Goal: Task Accomplishment & Management: Manage account settings

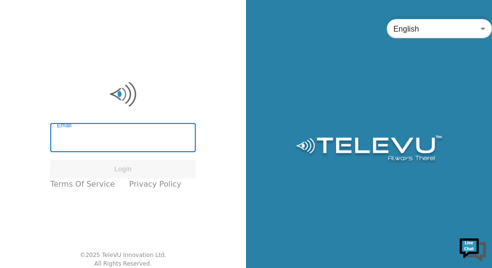
click at [115, 136] on input "Email" at bounding box center [122, 138] width 145 height 27
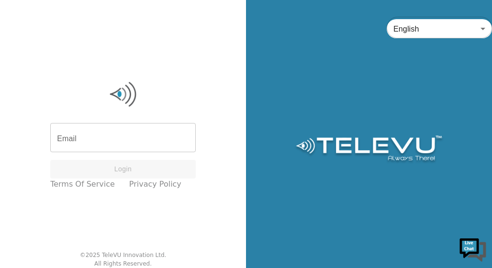
click at [437, 115] on div "English en ​" at bounding box center [369, 134] width 246 height 268
click at [132, 148] on input "Email" at bounding box center [122, 138] width 145 height 27
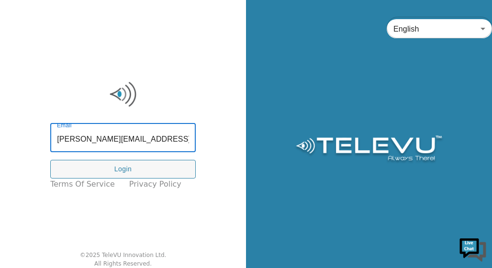
type input "[PERSON_NAME][EMAIL_ADDRESS][PERSON_NAME][DOMAIN_NAME]"
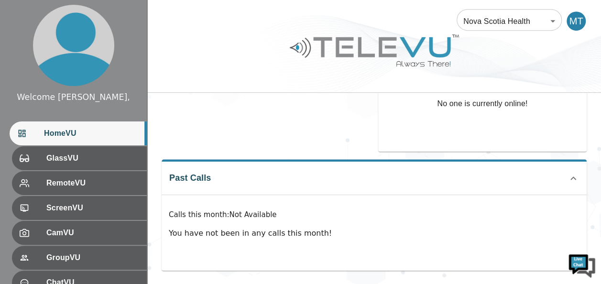
scroll to position [114, 0]
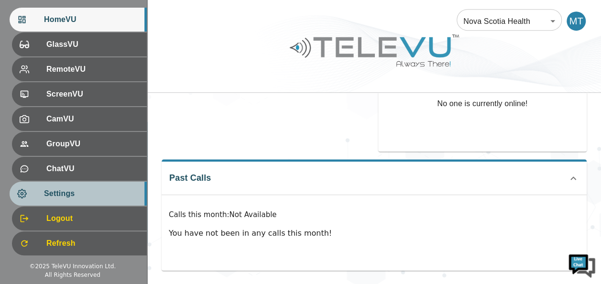
click at [90, 200] on div "Settings" at bounding box center [78, 194] width 137 height 24
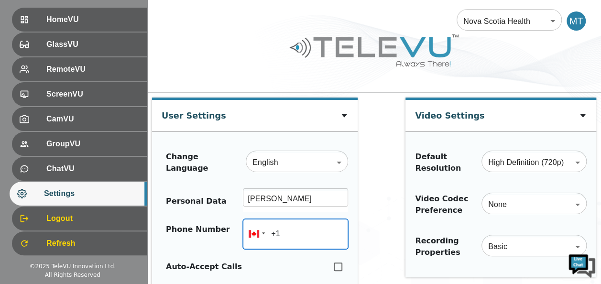
click at [308, 233] on input "+1" at bounding box center [295, 234] width 105 height 30
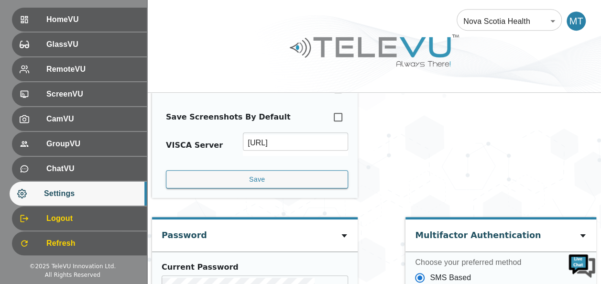
scroll to position [229, 0]
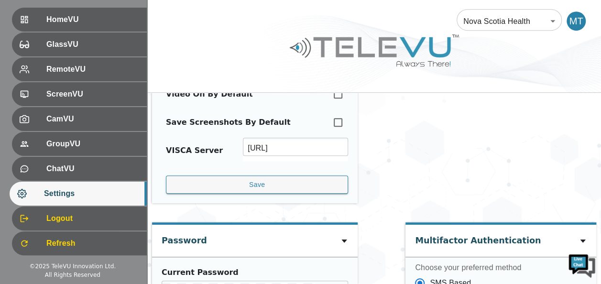
type input "+1 (902) 867-7188"
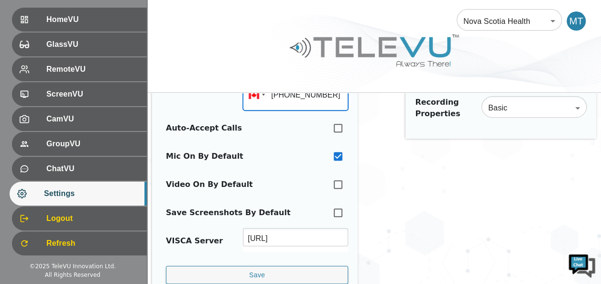
scroll to position [133, 0]
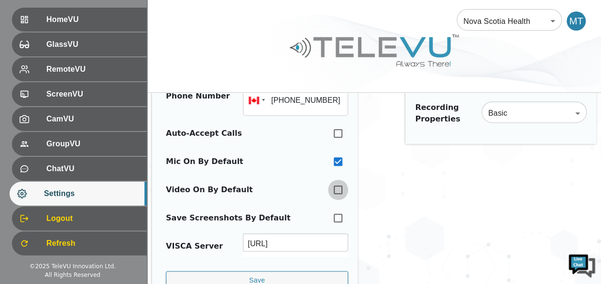
click at [331, 190] on input "checkbox" at bounding box center [338, 189] width 20 height 21
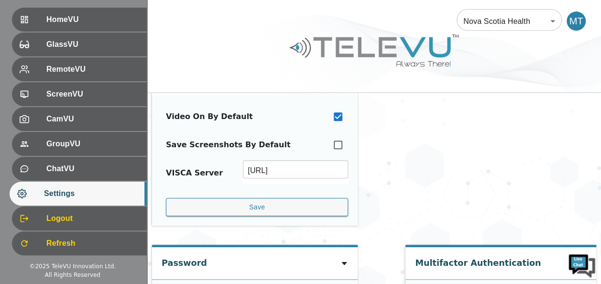
scroll to position [210, 0]
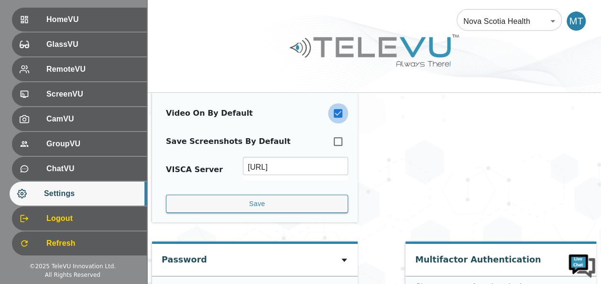
click at [329, 113] on input "checkbox" at bounding box center [338, 113] width 20 height 21
checkbox input "false"
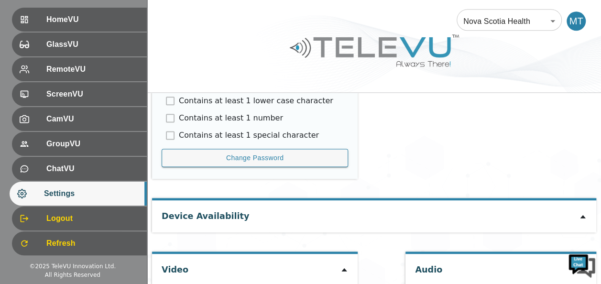
scroll to position [573, 0]
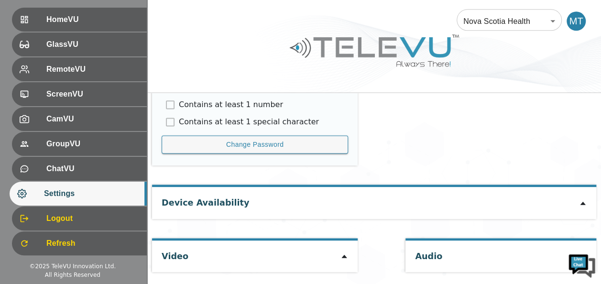
click at [341, 253] on icon at bounding box center [345, 257] width 8 height 8
click at [342, 255] on icon at bounding box center [344, 256] width 5 height 3
click at [491, 200] on icon at bounding box center [583, 203] width 8 height 8
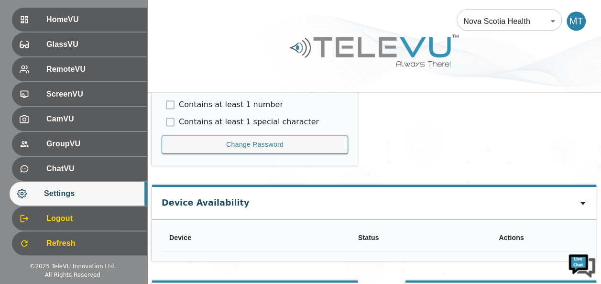
type input "e7a835d6c02debfc0ed3e95bfa6be0a8c634beedcf6311811c9838d9a6e6a171"
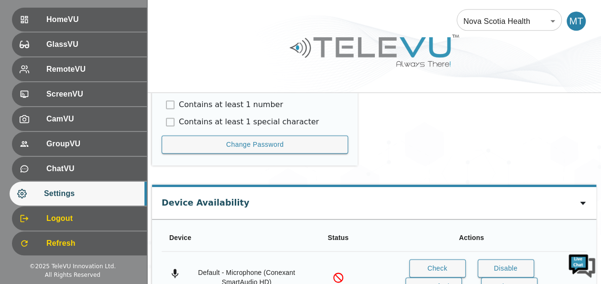
click at [491, 200] on icon at bounding box center [583, 203] width 8 height 8
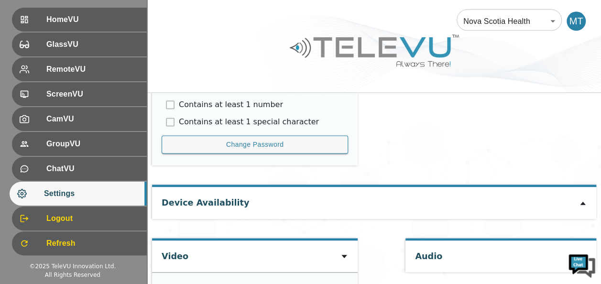
click at [491, 200] on icon at bounding box center [583, 203] width 8 height 8
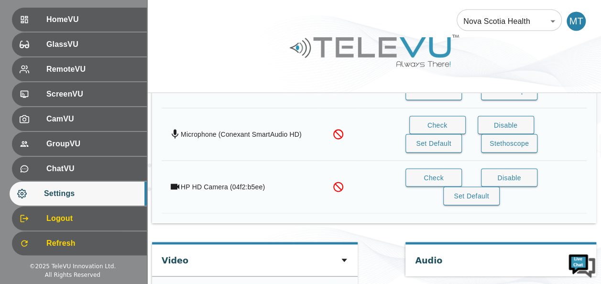
scroll to position [1017, 0]
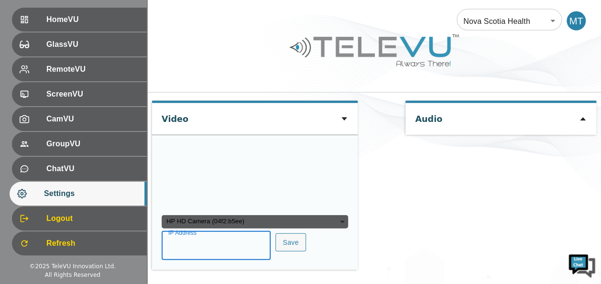
click at [200, 250] on input "IP Address" at bounding box center [216, 246] width 109 height 27
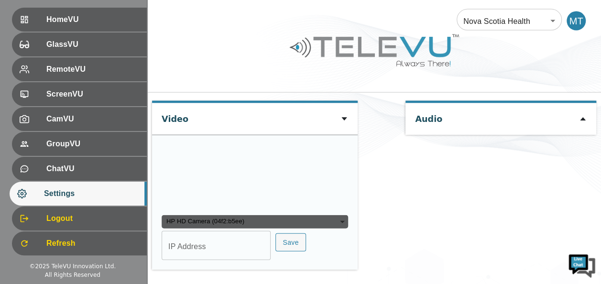
click at [481, 211] on div "Audio" at bounding box center [501, 190] width 191 height 178
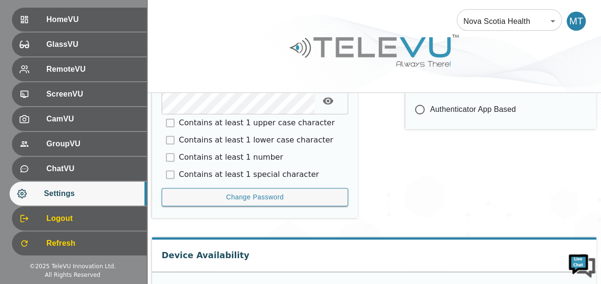
scroll to position [769, 0]
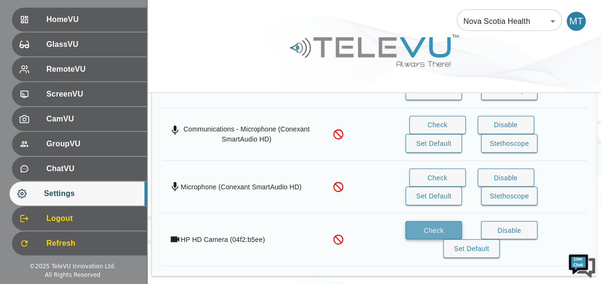
click at [439, 223] on button "Check" at bounding box center [434, 230] width 56 height 19
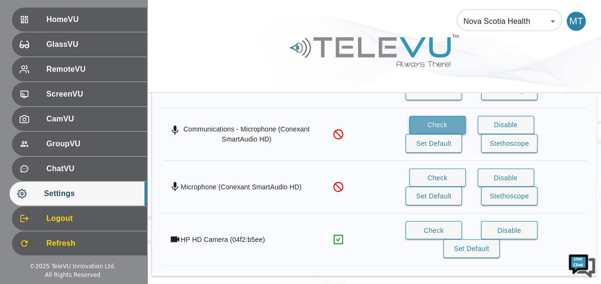
click at [438, 121] on button "Check" at bounding box center [437, 125] width 56 height 19
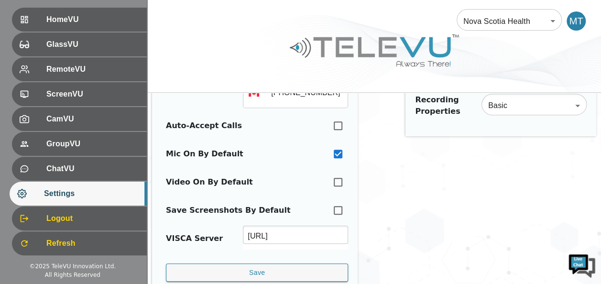
scroll to position [106, 0]
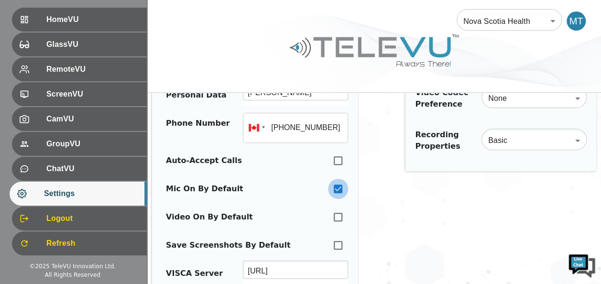
click at [333, 188] on input "checkbox" at bounding box center [338, 188] width 20 height 21
checkbox input "false"
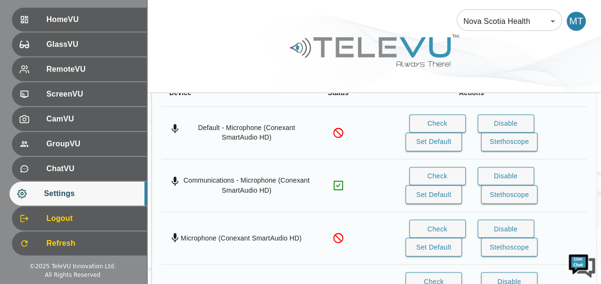
scroll to position [726, 0]
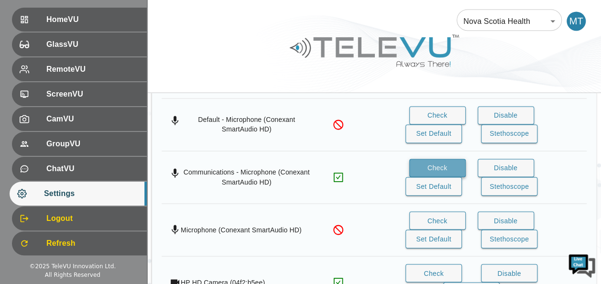
click at [449, 169] on button "Check" at bounding box center [437, 168] width 56 height 19
click at [337, 173] on icon "simple table" at bounding box center [338, 177] width 12 height 12
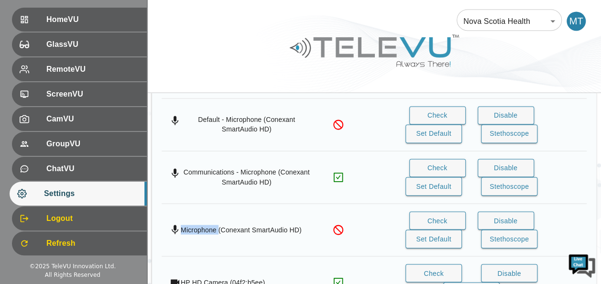
click at [337, 173] on icon "simple table" at bounding box center [338, 177] width 12 height 12
drag, startPoint x: 337, startPoint y: 173, endPoint x: 378, endPoint y: 188, distance: 43.4
click at [378, 188] on td "Check Disable Set Default Stethoscope" at bounding box center [471, 177] width 231 height 53
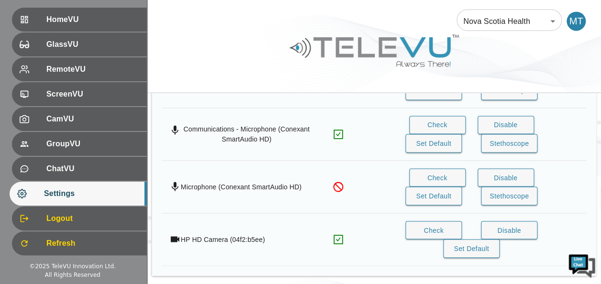
scroll to position [1017, 0]
